Goal: Task Accomplishment & Management: Complete application form

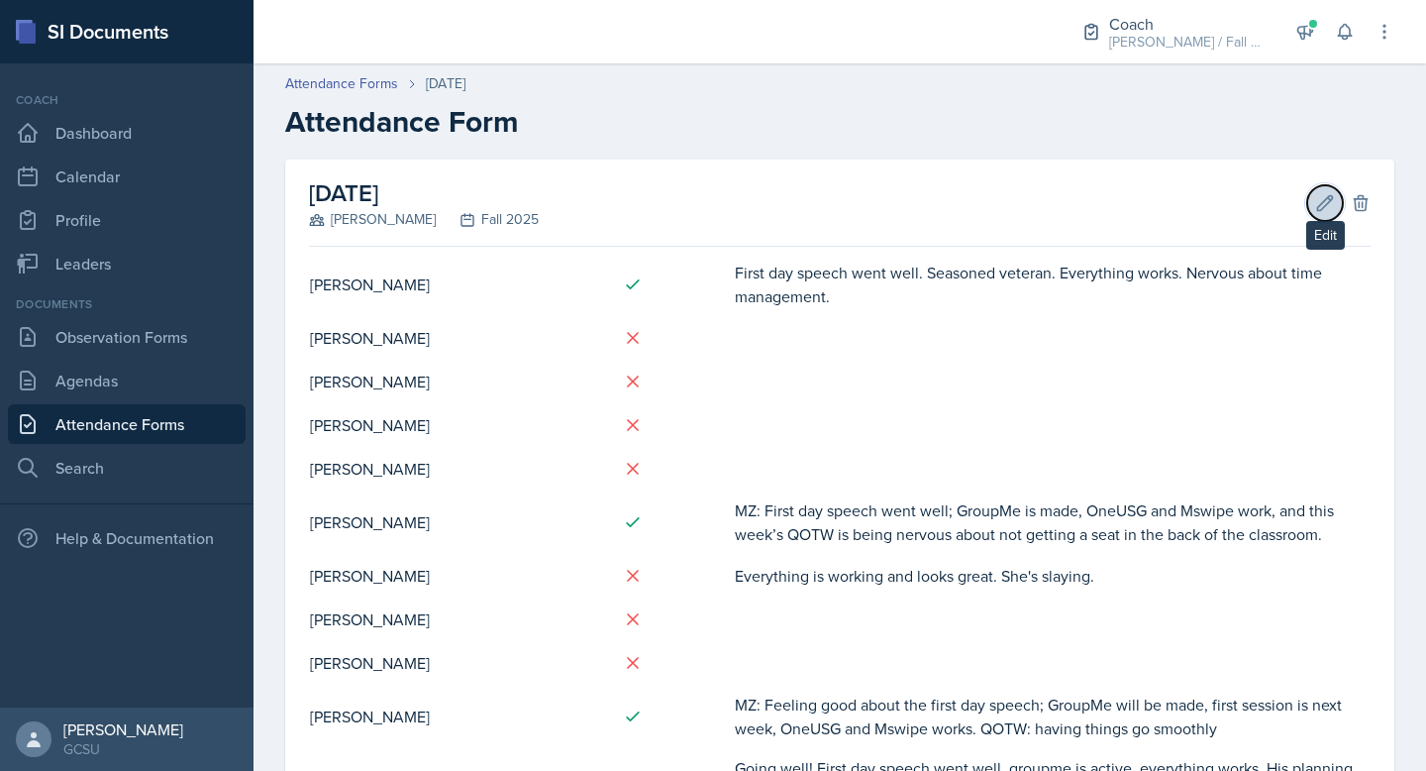
click at [1325, 200] on icon at bounding box center [1325, 203] width 20 height 20
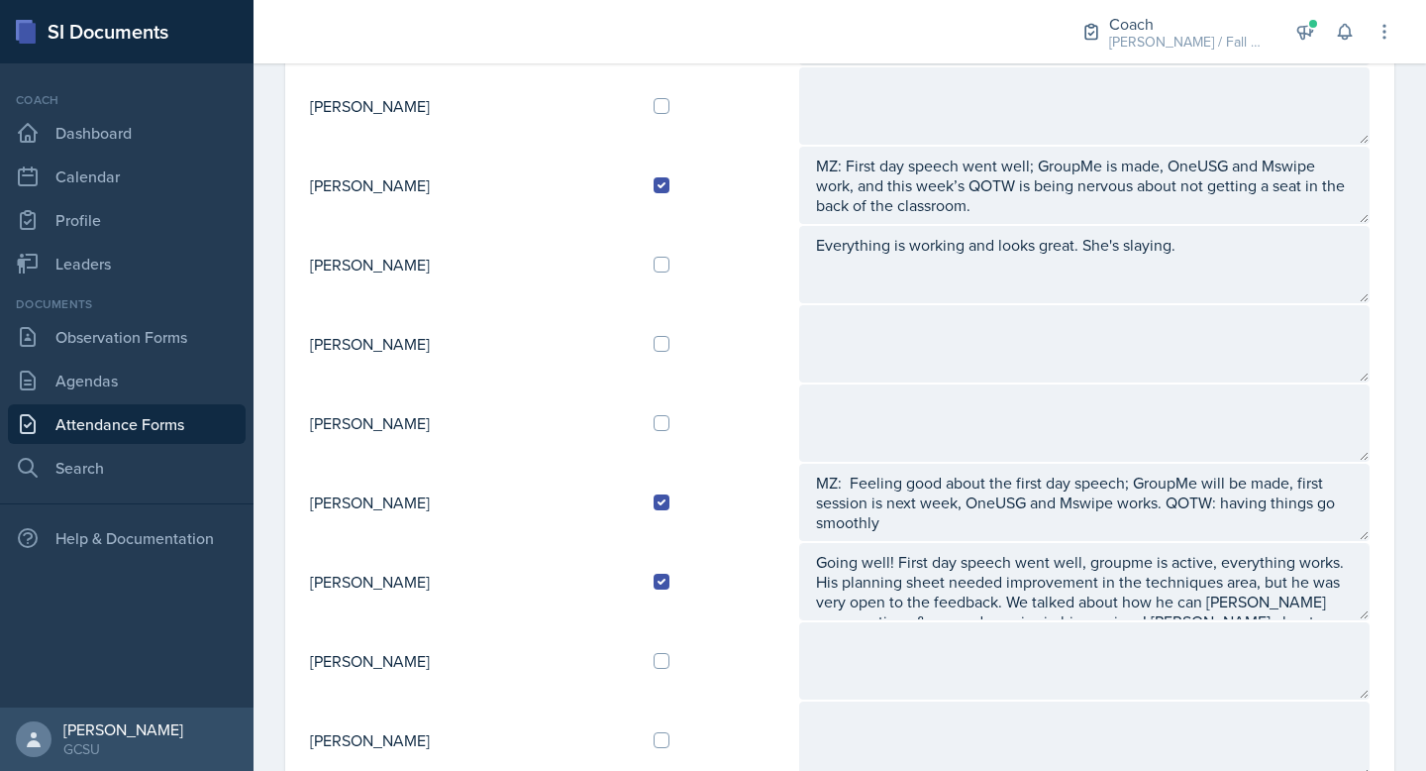
scroll to position [480, 0]
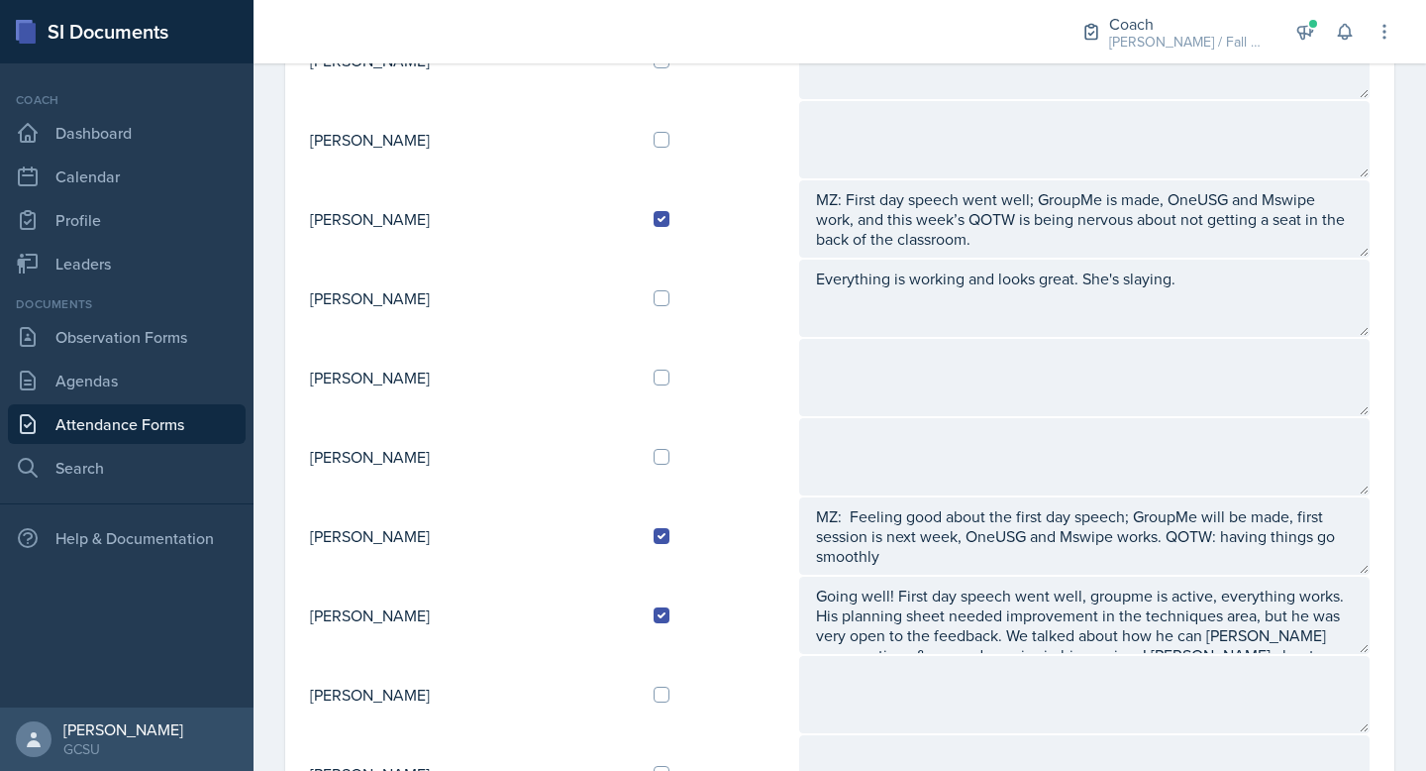
click at [693, 300] on div at bounding box center [718, 298] width 129 height 16
click at [670, 298] on input "checkbox" at bounding box center [662, 298] width 16 height 16
checkbox input "true"
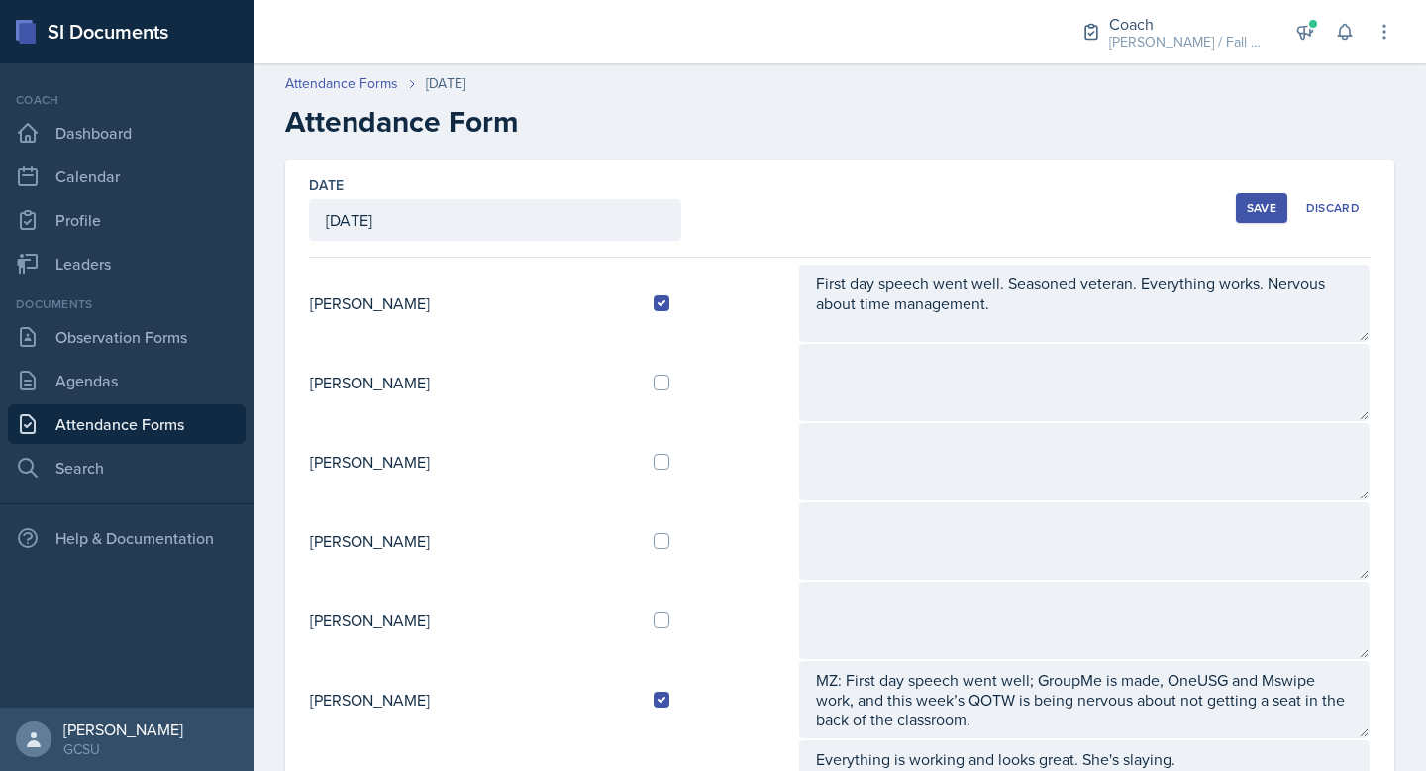
click at [1261, 209] on div "Save" at bounding box center [1262, 208] width 30 height 16
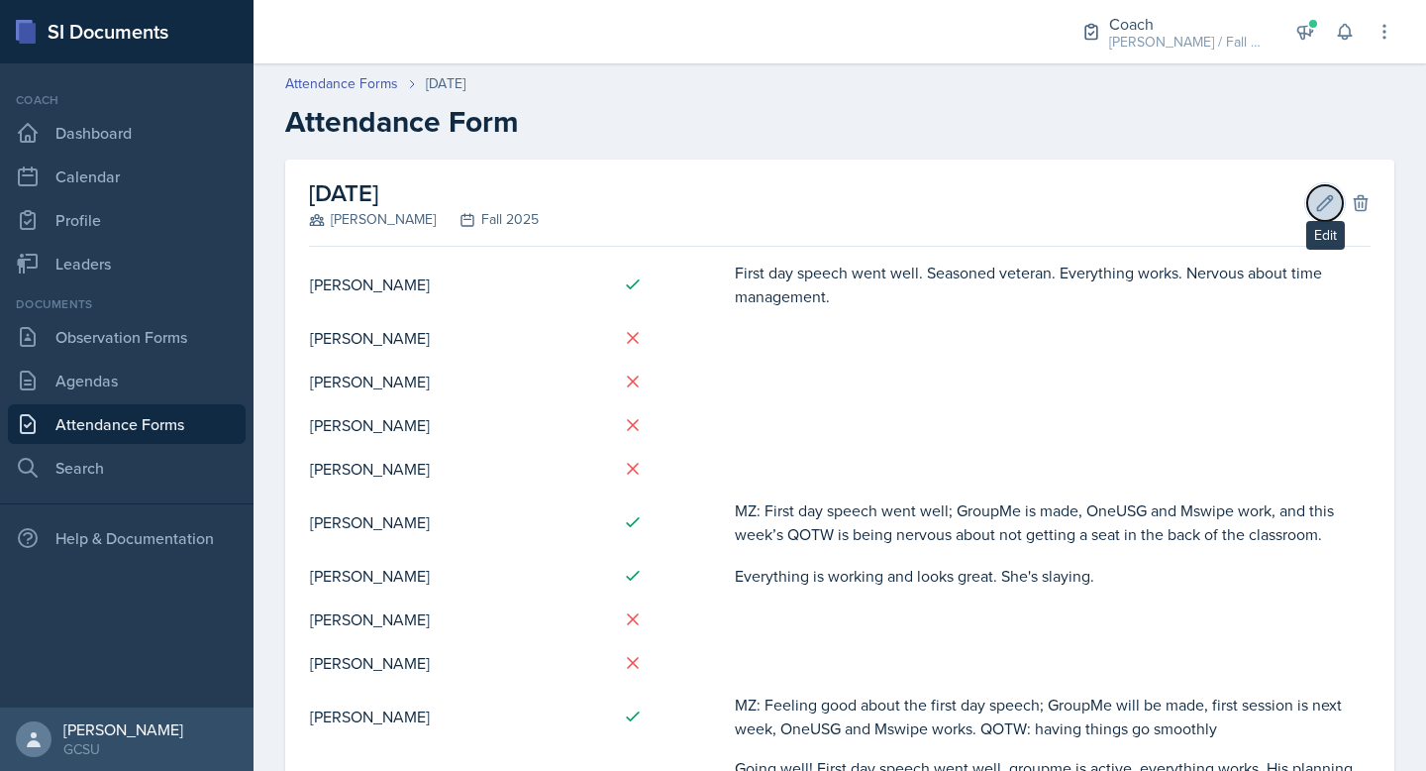
click at [1335, 197] on button "Edit" at bounding box center [1326, 203] width 36 height 36
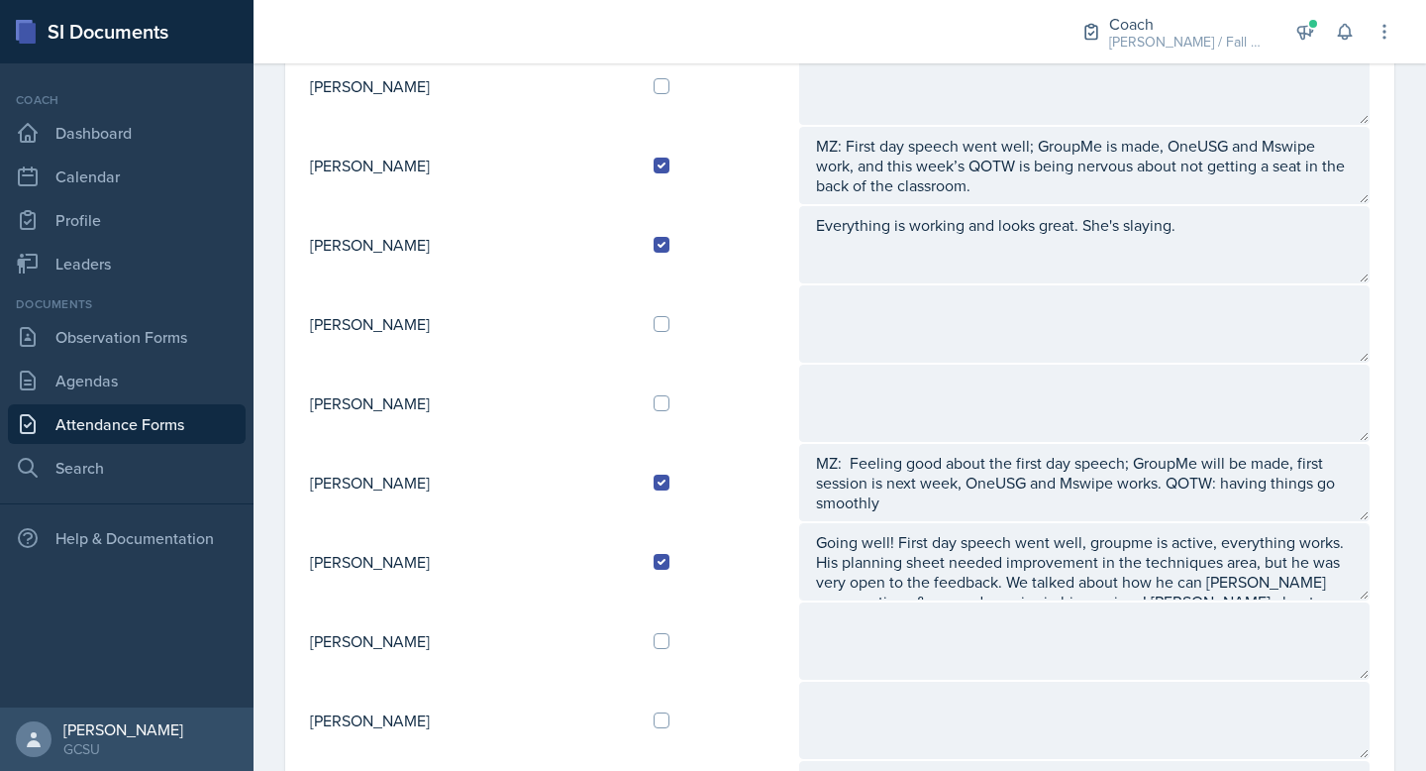
scroll to position [666, 0]
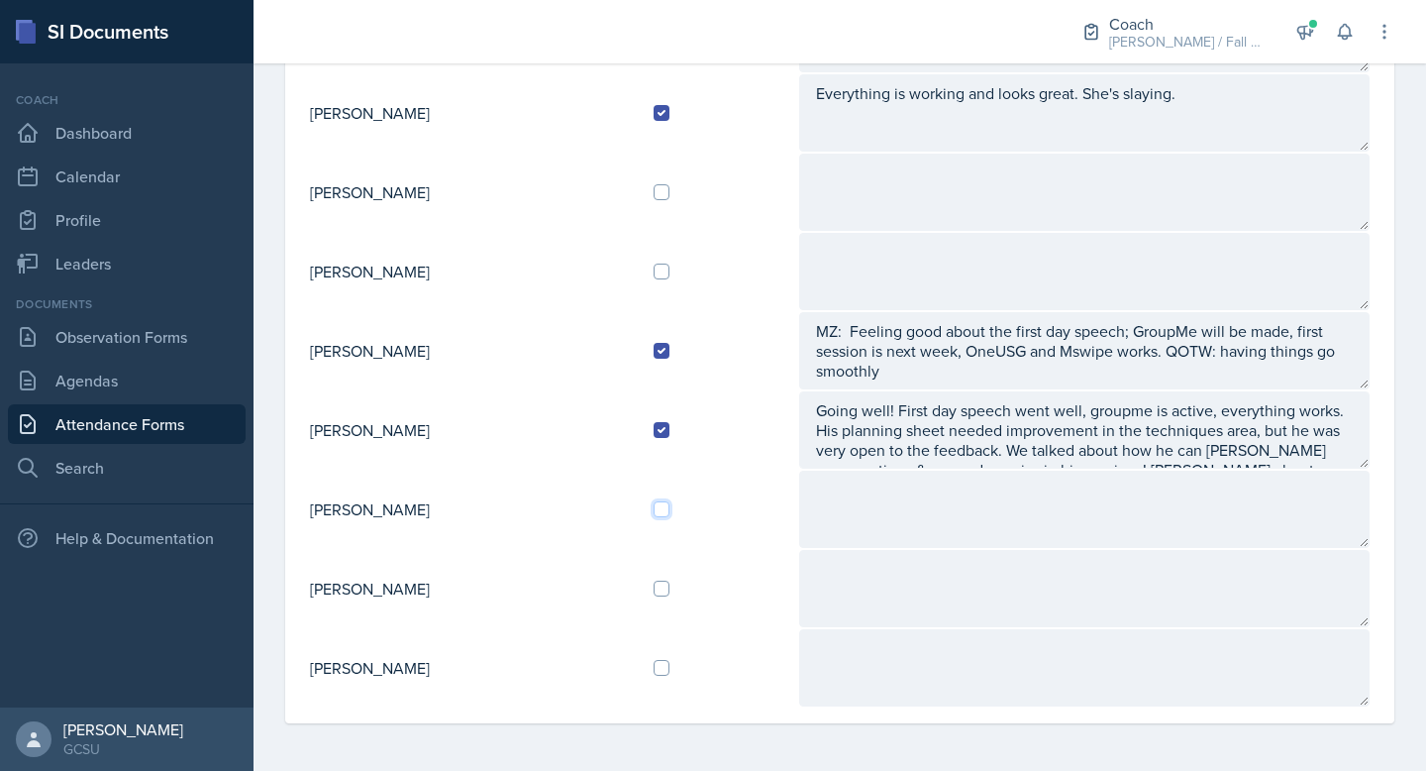
click at [670, 511] on input "checkbox" at bounding box center [662, 509] width 16 height 16
checkbox input "true"
drag, startPoint x: 685, startPoint y: 511, endPoint x: 848, endPoint y: 511, distance: 162.5
click at [708, 511] on div at bounding box center [718, 509] width 129 height 16
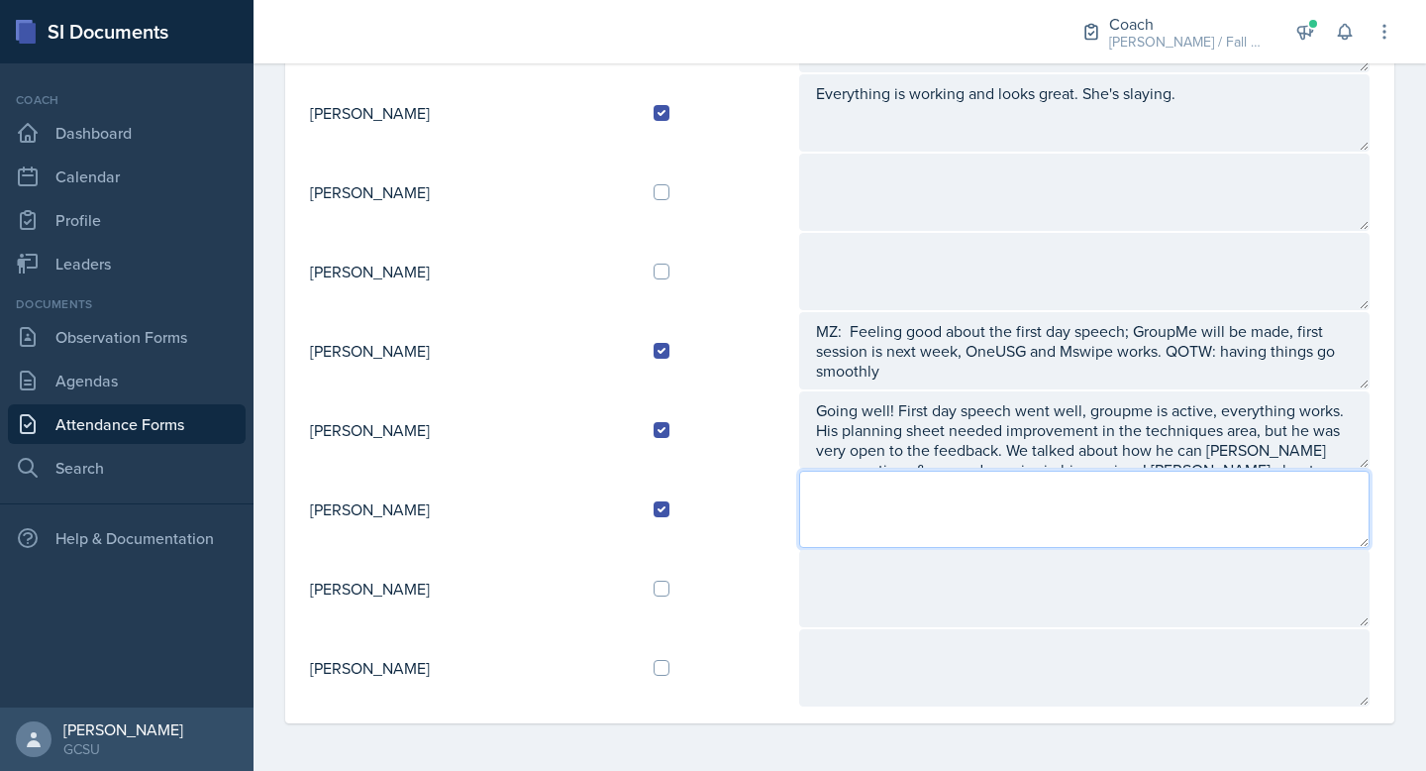
click at [852, 511] on textarea at bounding box center [1084, 509] width 571 height 77
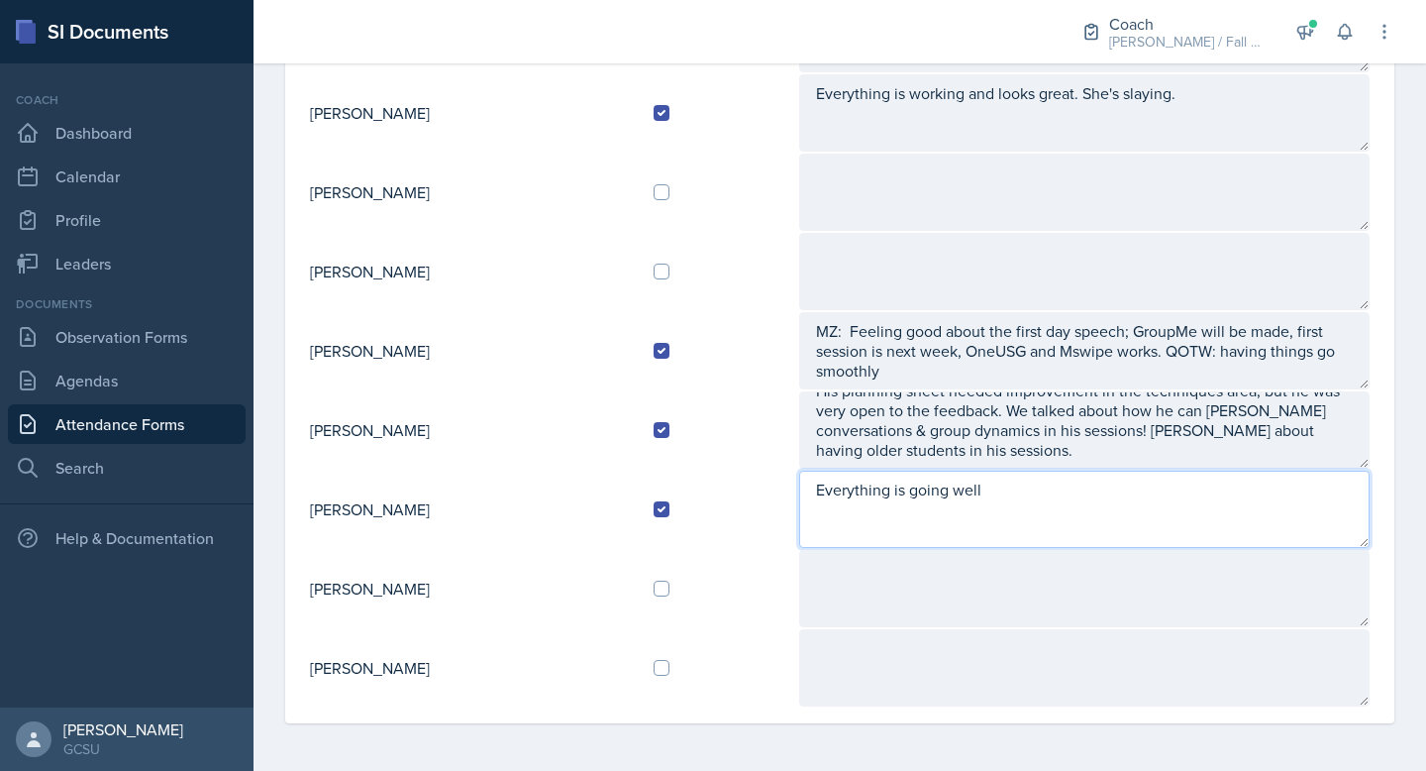
click at [952, 497] on textarea "Everything is going well" at bounding box center [1084, 509] width 571 height 77
click at [1099, 499] on textarea "First day stuff went well" at bounding box center [1084, 509] width 571 height 77
click at [1203, 498] on textarea "First day stuff went well, but struggling a bit with teacher dynamic. The prof …" at bounding box center [1084, 509] width 571 height 77
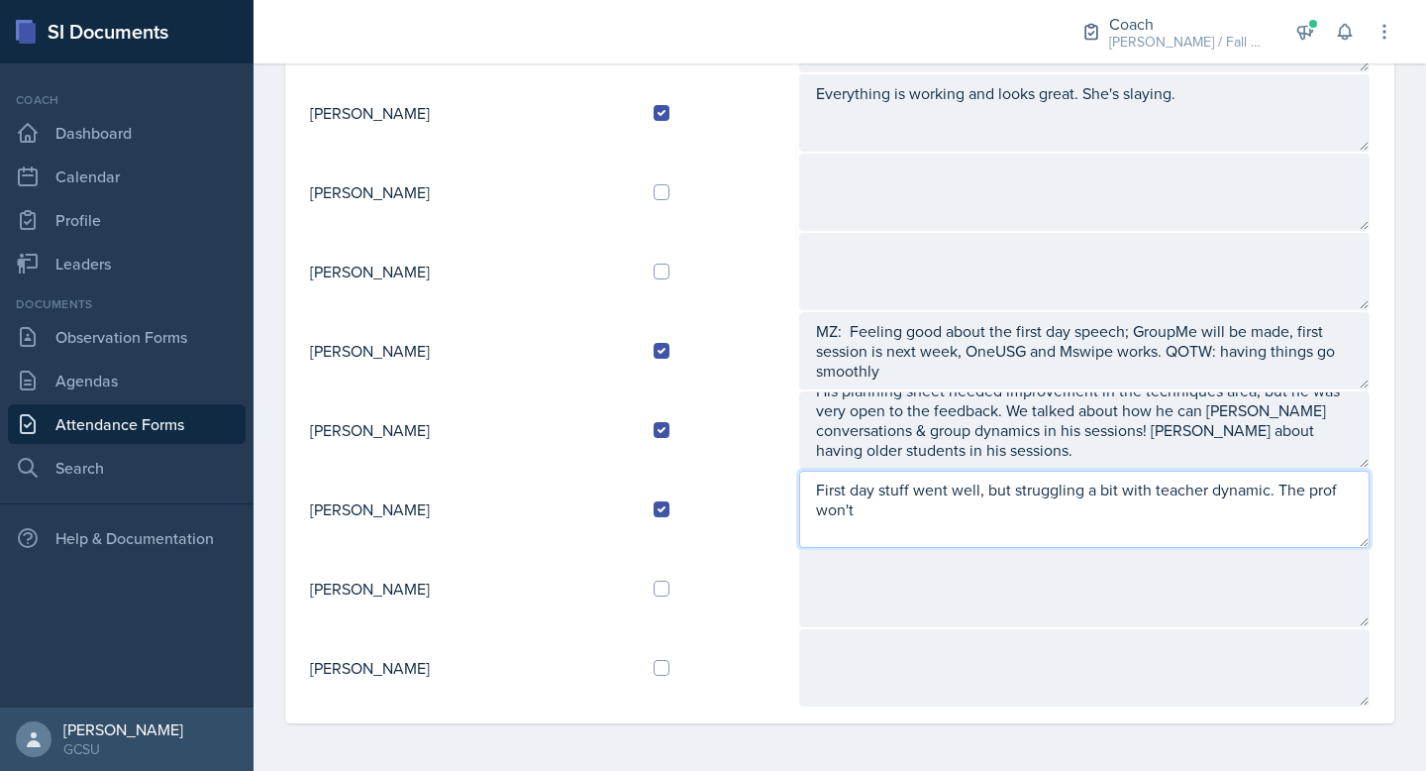
click at [1203, 498] on textarea "First day stuff went well, but struggling a bit with teacher dynamic. The prof …" at bounding box center [1084, 509] width 571 height 77
click at [1124, 517] on textarea "First day stuff went well, but struggling a bit with professor dynamic. The pro…" at bounding box center [1084, 509] width 571 height 77
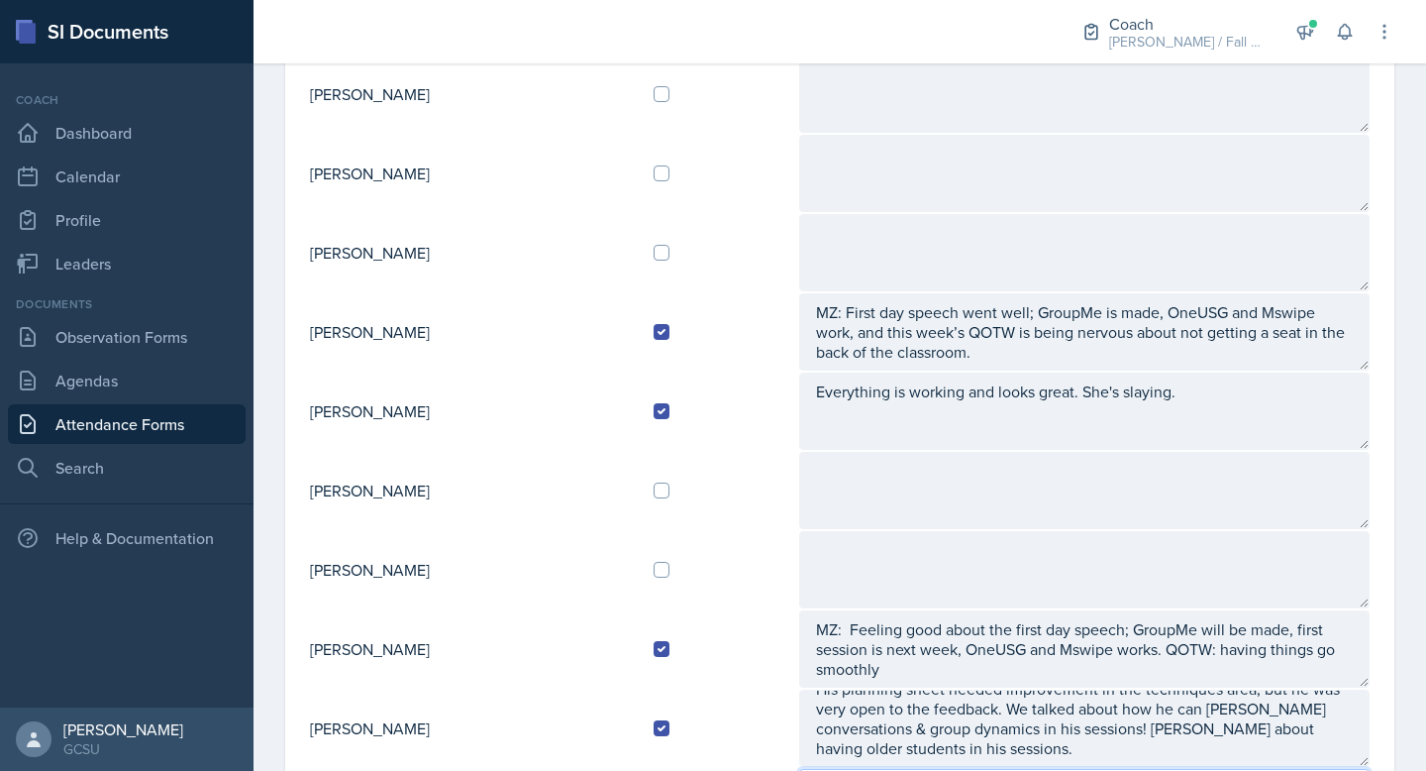
scroll to position [0, 0]
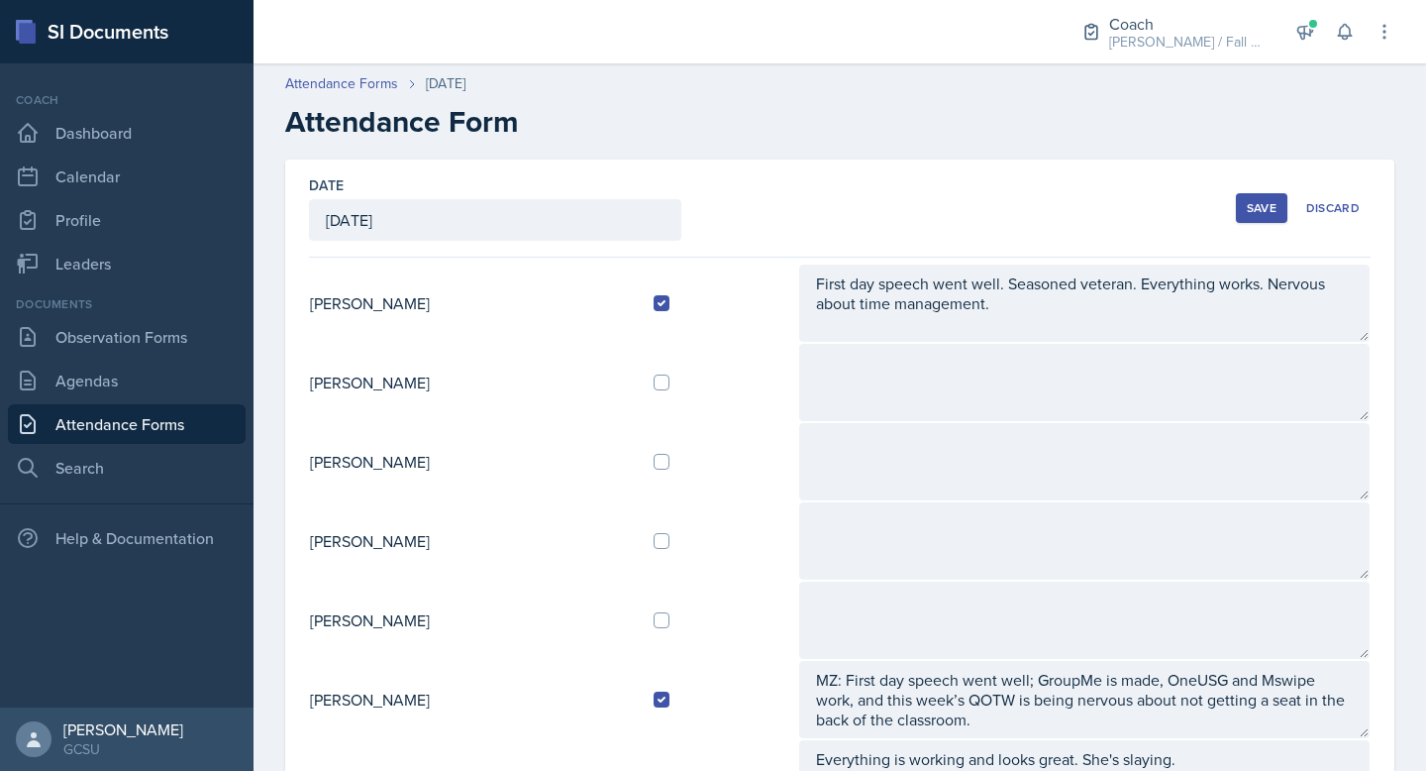
type textarea "First day stuff went well, but struggling a bit with professor dynamic. The pro…"
click at [1266, 205] on div "Save" at bounding box center [1262, 208] width 30 height 16
